Goal: Information Seeking & Learning: Learn about a topic

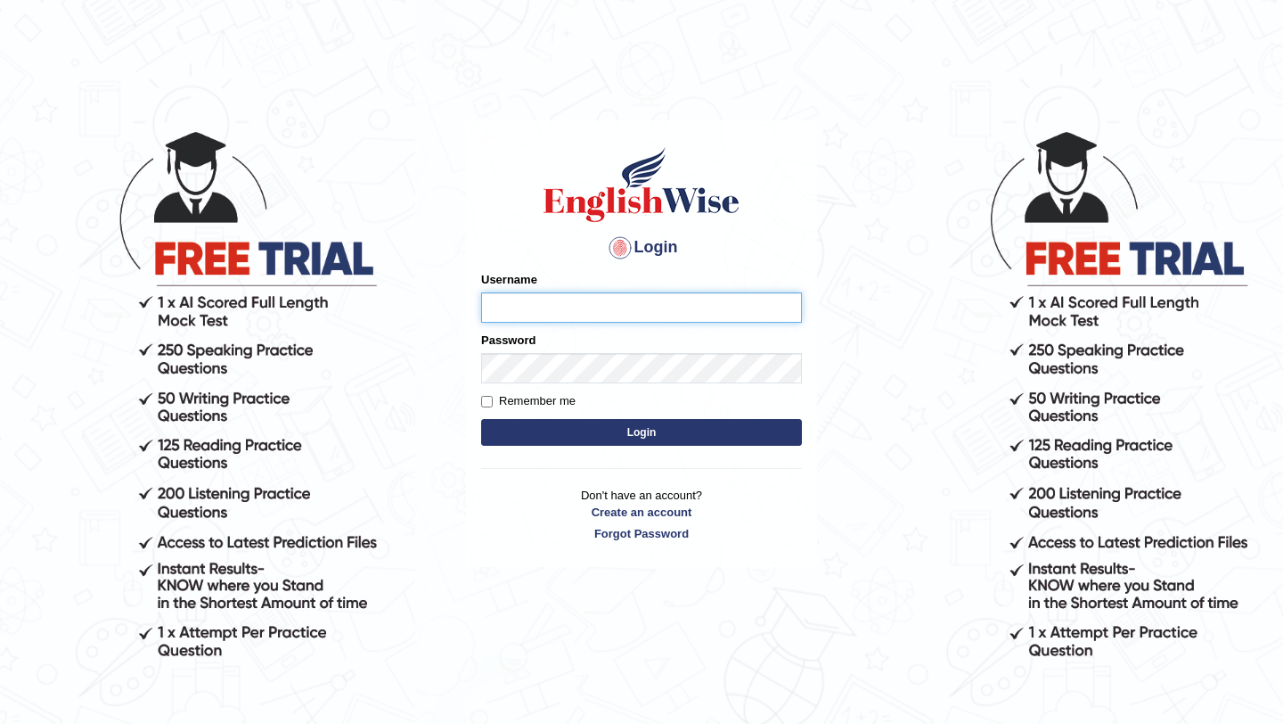
type input "Hannah_2025"
click at [673, 434] on button "Login" at bounding box center [641, 432] width 321 height 27
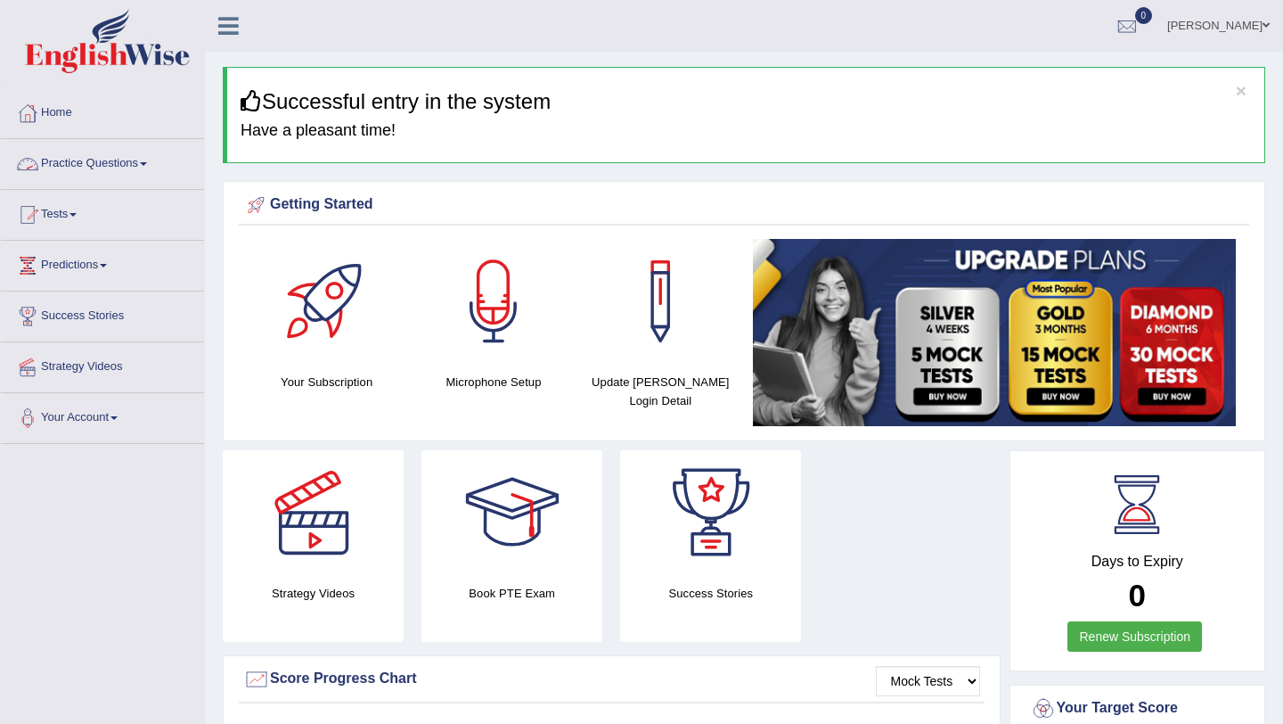
click at [90, 168] on link "Practice Questions" at bounding box center [102, 161] width 203 height 45
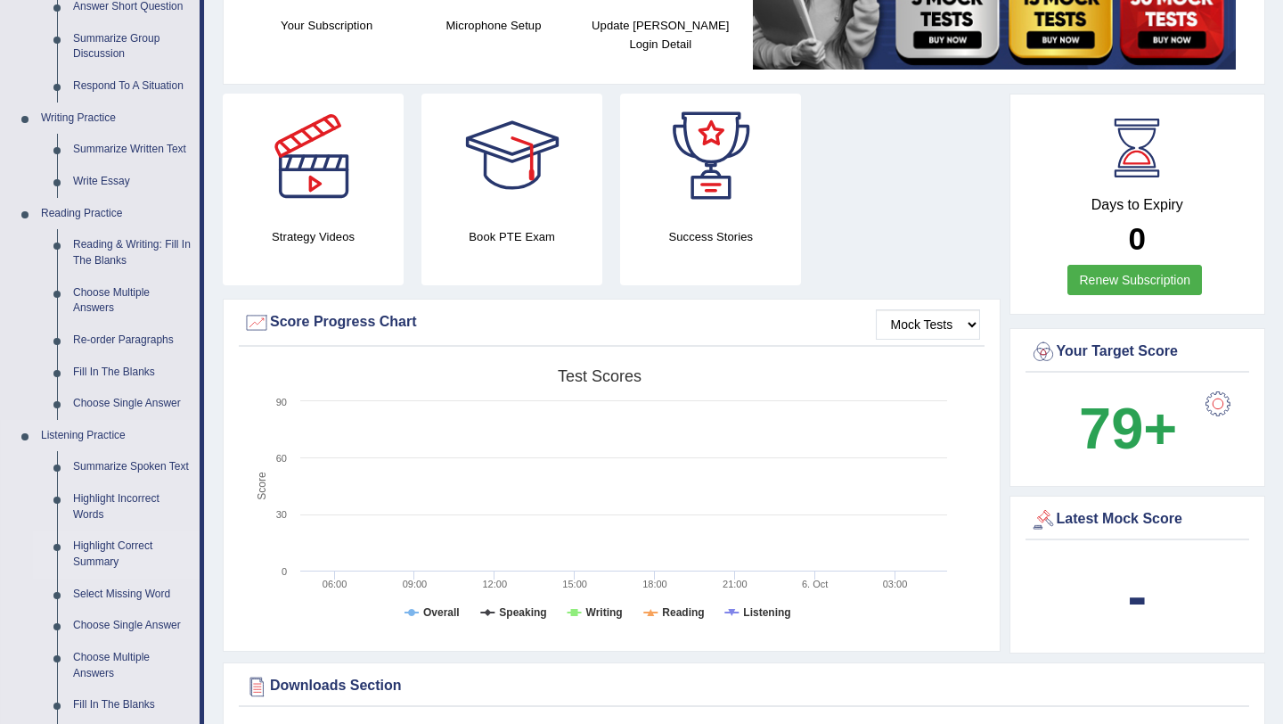
scroll to position [344, 0]
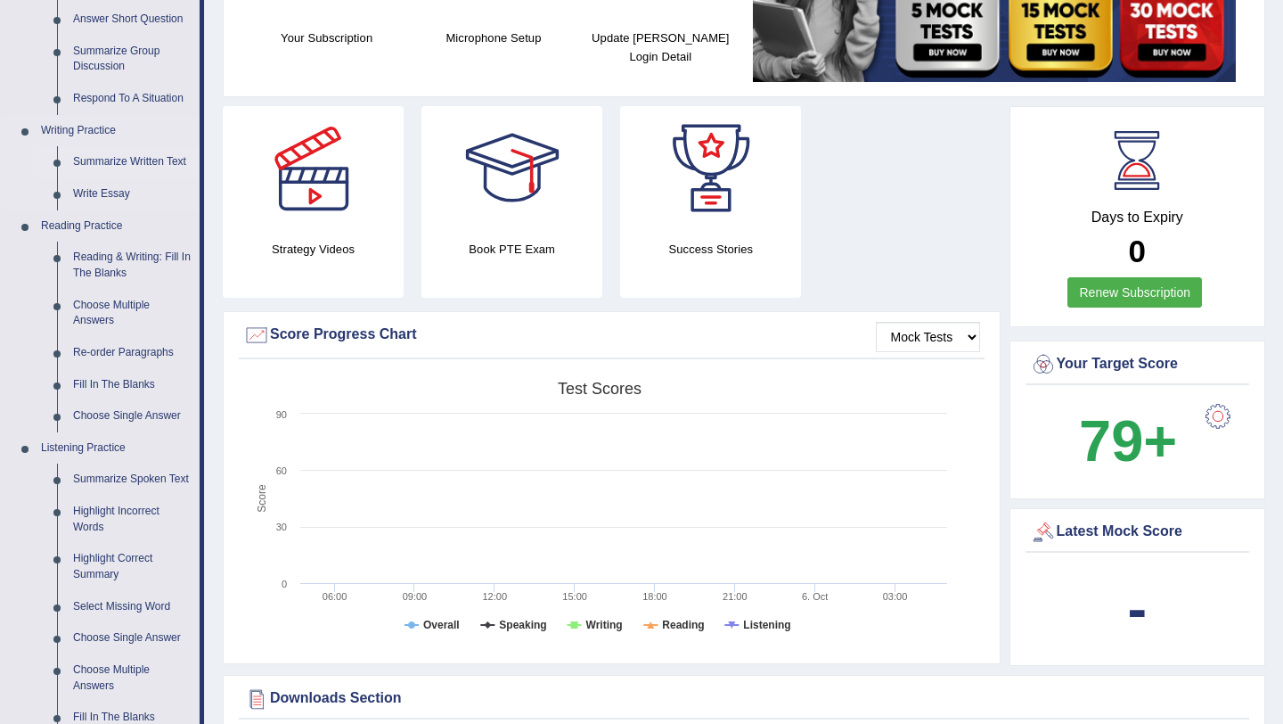
click at [137, 159] on link "Summarize Written Text" at bounding box center [132, 162] width 135 height 32
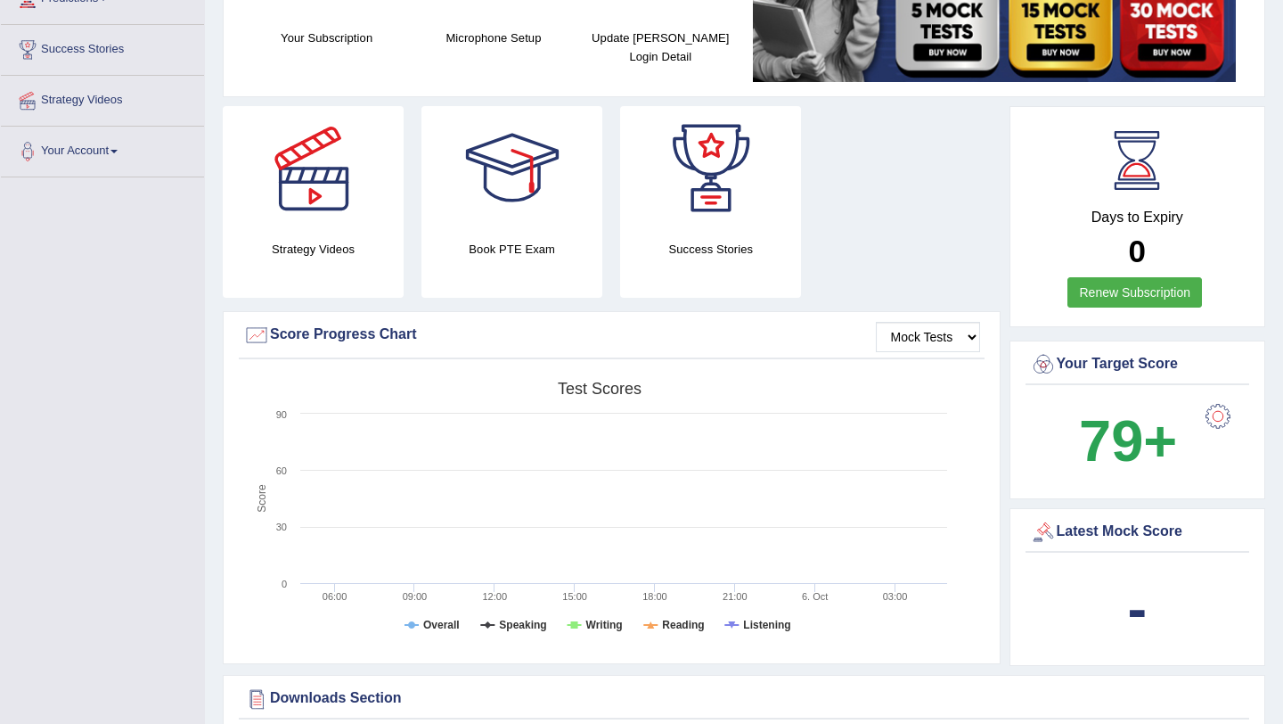
scroll to position [369, 0]
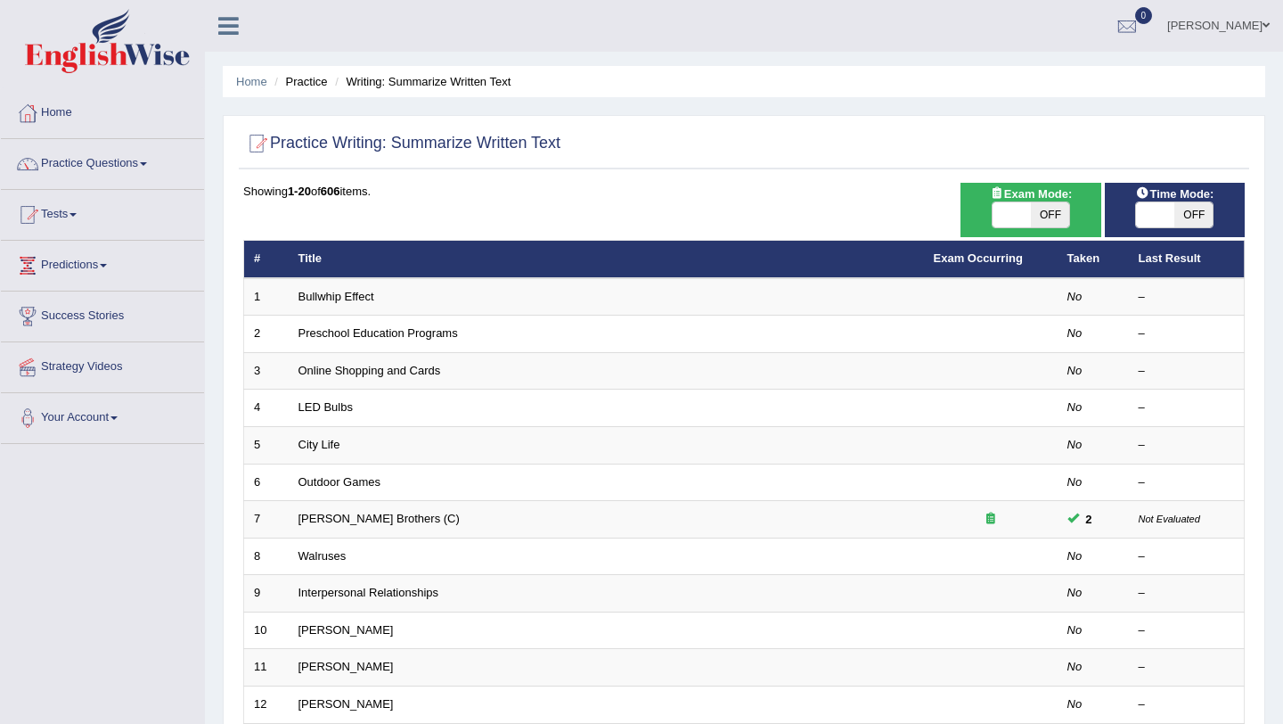
click at [1050, 215] on span "OFF" at bounding box center [1050, 214] width 38 height 25
checkbox input "true"
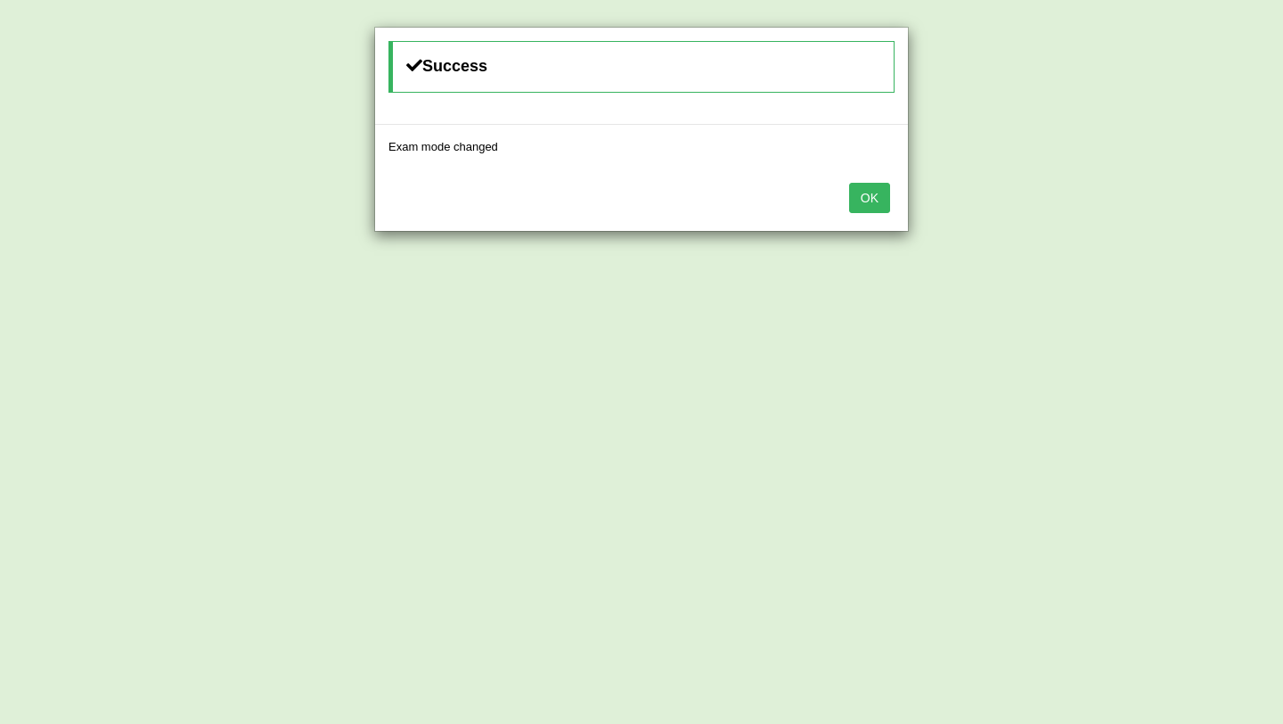
click at [881, 197] on button "OK" at bounding box center [869, 198] width 41 height 30
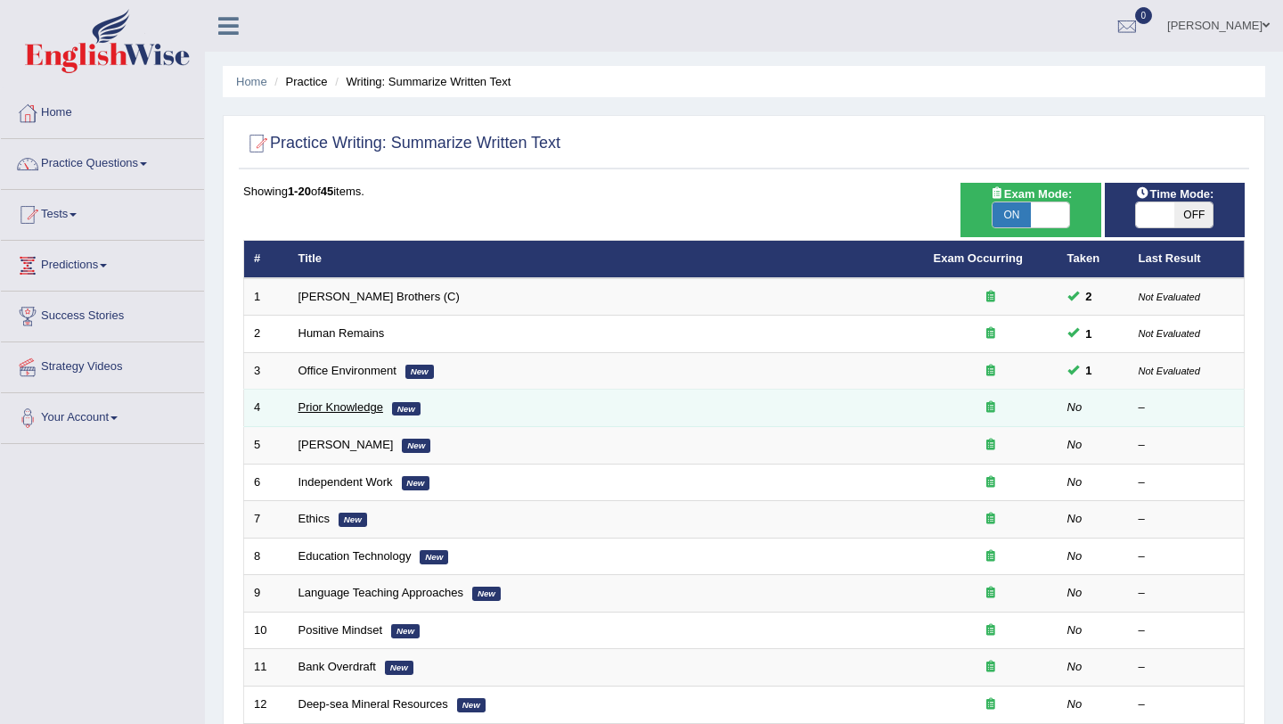
click at [349, 410] on link "Prior Knowledge" at bounding box center [341, 406] width 85 height 13
